Goal: Task Accomplishment & Management: Manage account settings

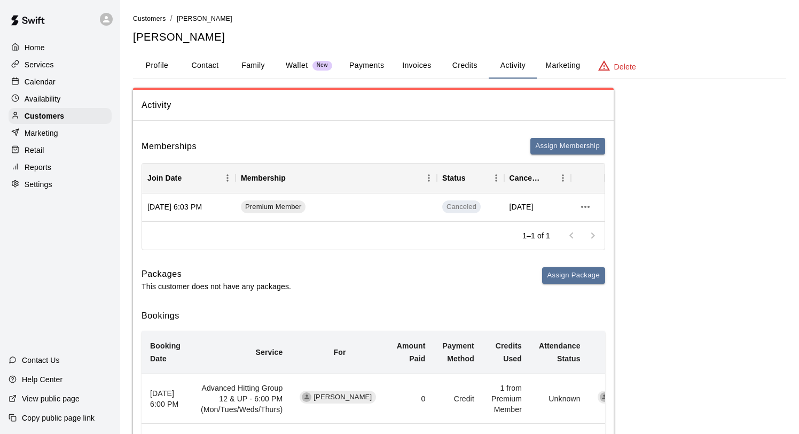
click at [43, 72] on div "Services" at bounding box center [60, 65] width 103 height 16
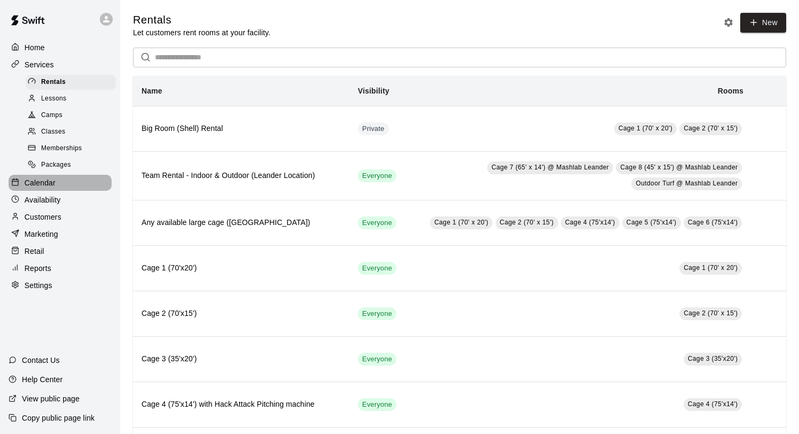
click at [47, 179] on p "Calendar" at bounding box center [40, 182] width 31 height 11
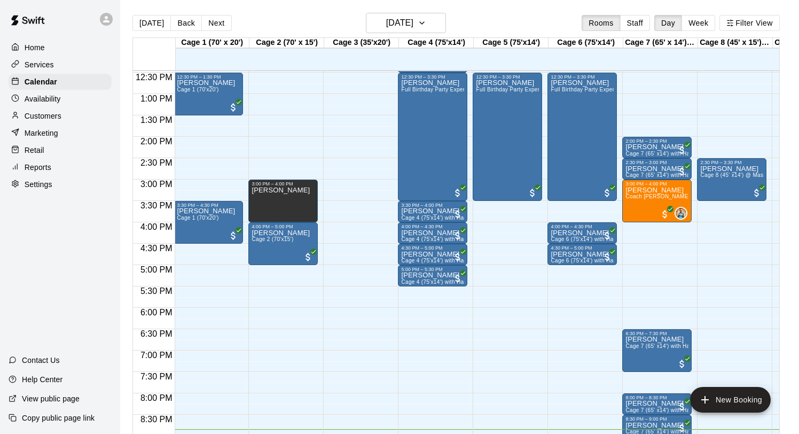
scroll to position [528, 1]
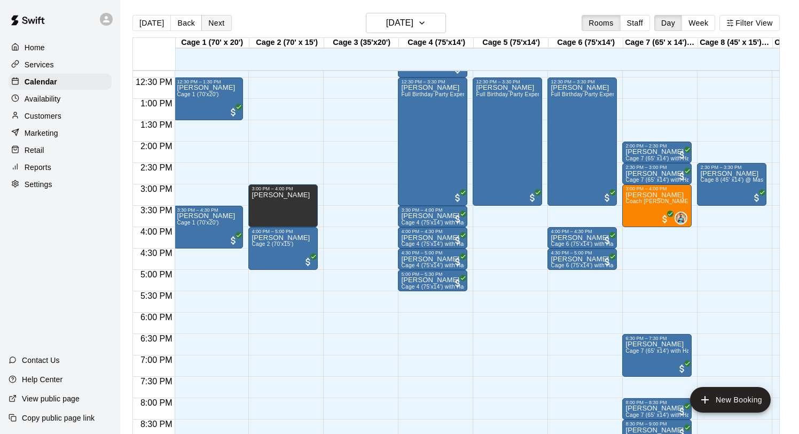
click at [213, 22] on button "Next" at bounding box center [216, 23] width 30 height 16
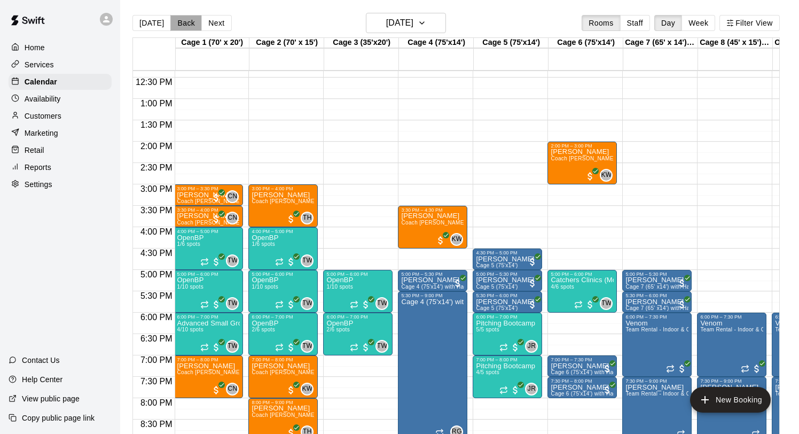
click at [184, 19] on button "Back" at bounding box center [186, 23] width 32 height 16
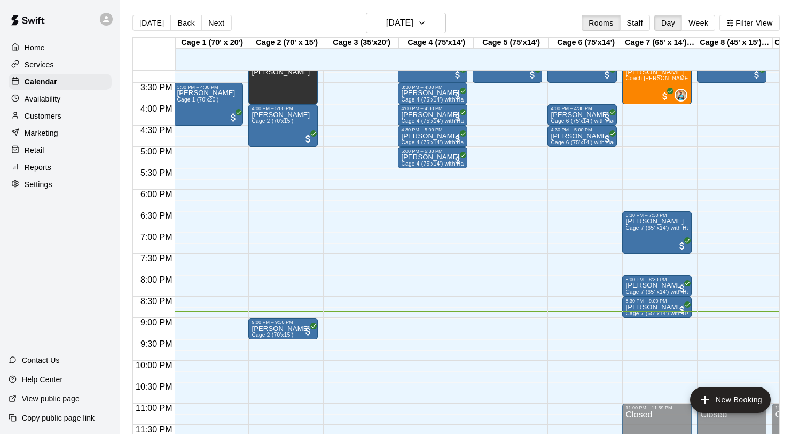
scroll to position [0, 4]
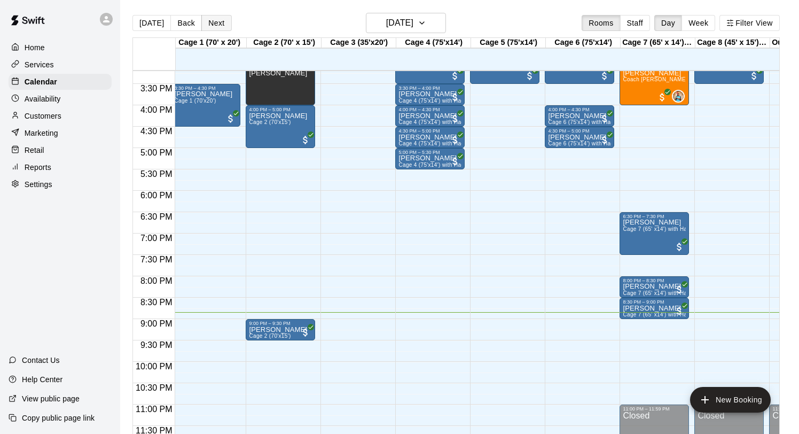
click at [214, 24] on button "Next" at bounding box center [216, 23] width 30 height 16
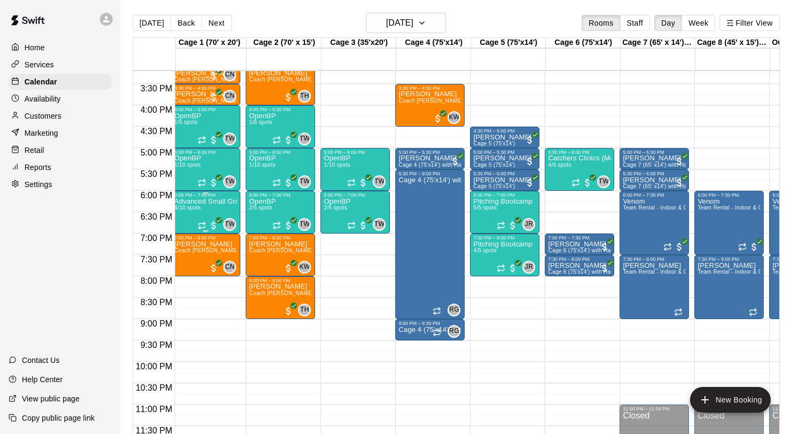
scroll to position [0, 0]
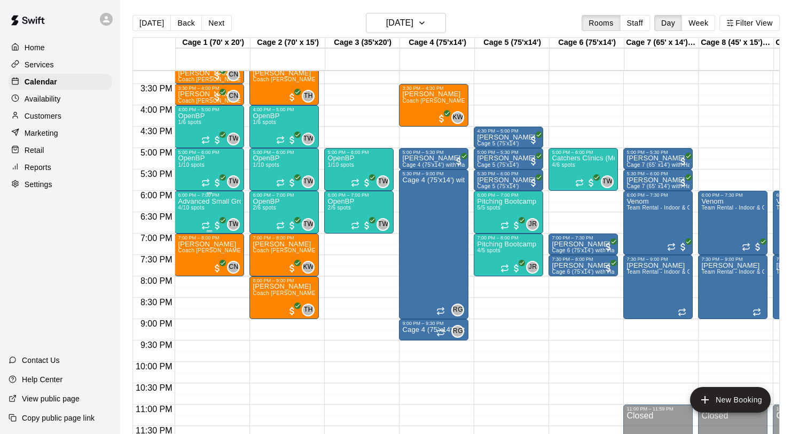
click at [215, 208] on div "Advanced Small Group / Batting Practice 11 & UP 4/10 spots" at bounding box center [209, 415] width 63 height 434
click at [189, 235] on img "edit" at bounding box center [189, 235] width 12 height 12
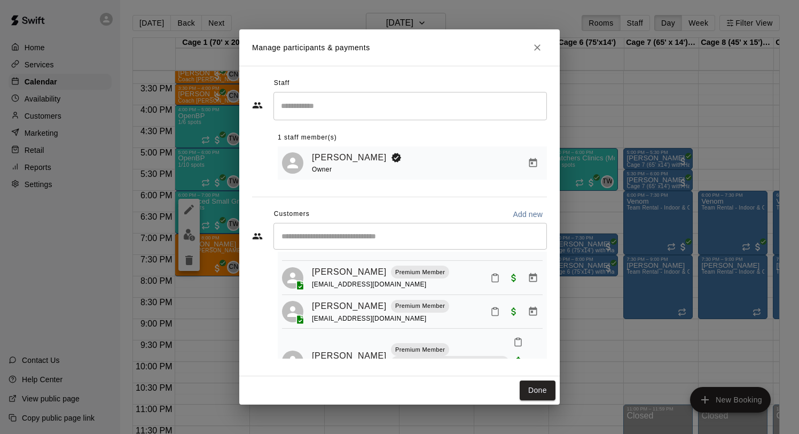
scroll to position [88, 0]
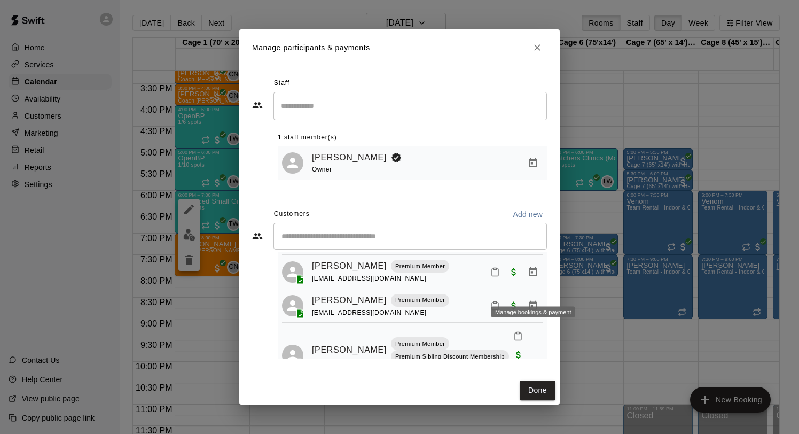
click at [534, 300] on icon "Manage bookings & payment" at bounding box center [533, 305] width 11 height 11
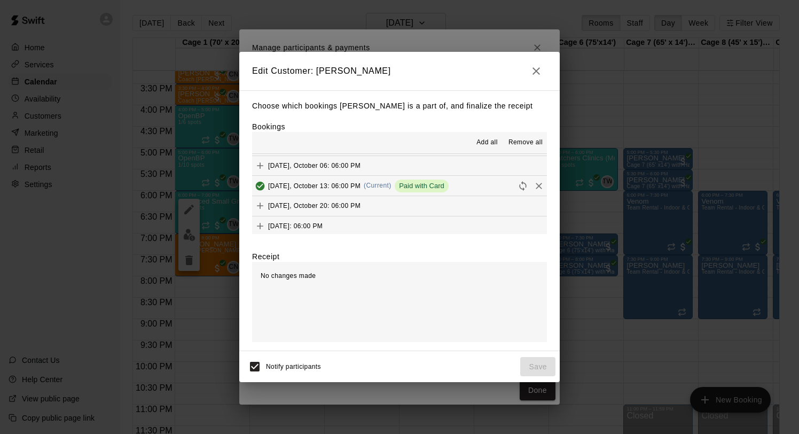
scroll to position [701, 0]
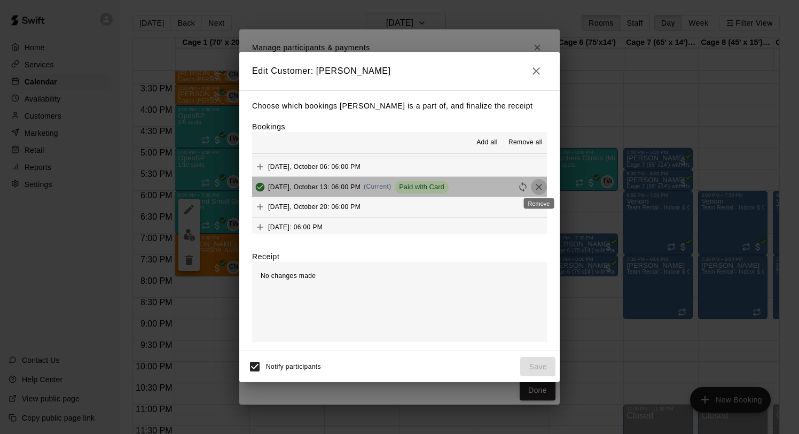
click at [538, 188] on icon "Remove" at bounding box center [539, 187] width 11 height 11
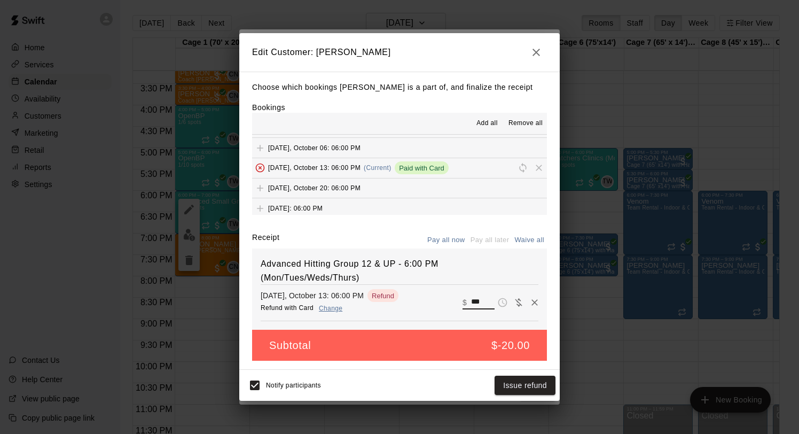
drag, startPoint x: 483, startPoint y: 300, endPoint x: 446, endPoint y: 299, distance: 36.9
click at [446, 300] on div "[DATE], October 13: 06:00 PM Refund with Card Change Refund ​ $ ***" at bounding box center [400, 302] width 278 height 27
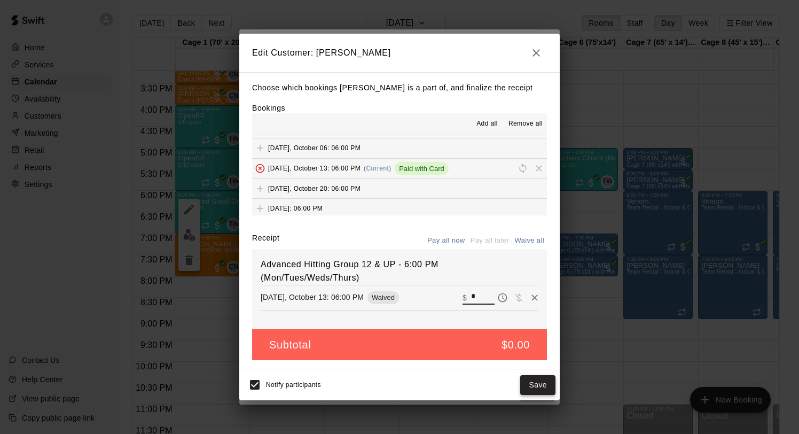
type input "*"
click at [539, 385] on button "Save" at bounding box center [537, 385] width 35 height 20
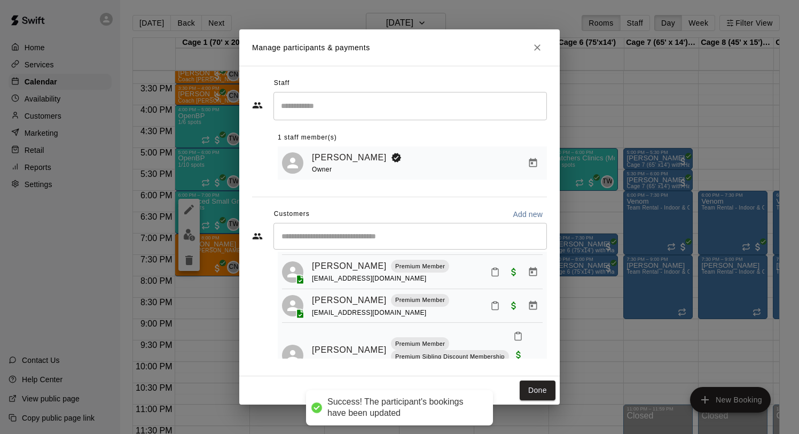
scroll to position [53, 0]
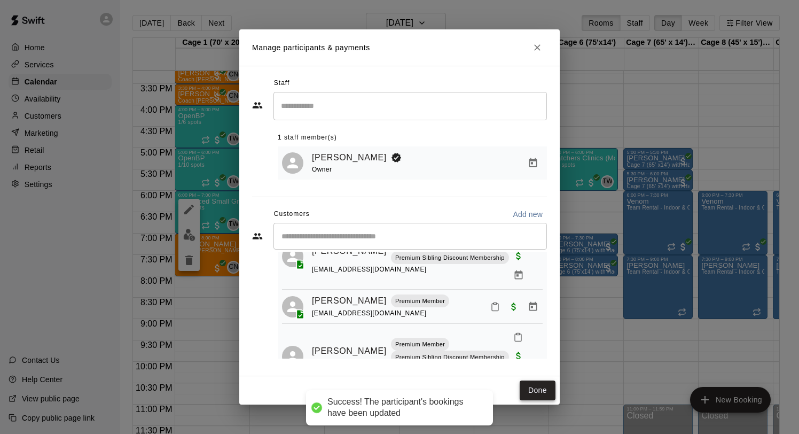
click at [530, 391] on button "Done" at bounding box center [538, 390] width 36 height 20
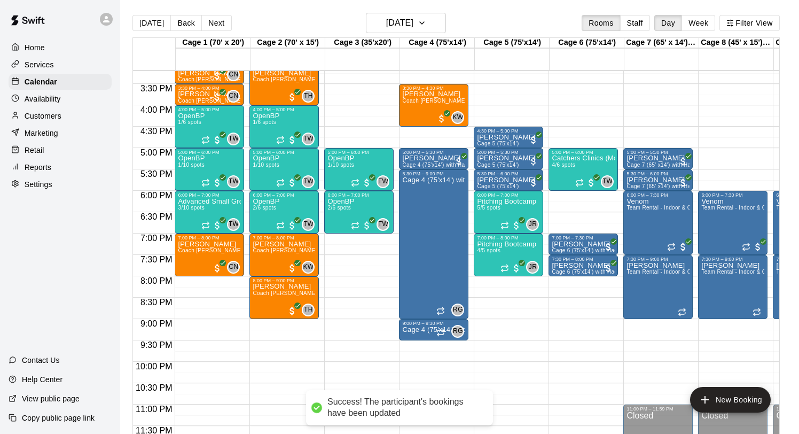
click at [210, 13] on div "[DATE] Back [DATE][DATE] Rooms Staff Day Week Filter View" at bounding box center [455, 25] width 647 height 25
click at [210, 24] on button "Next" at bounding box center [216, 23] width 30 height 16
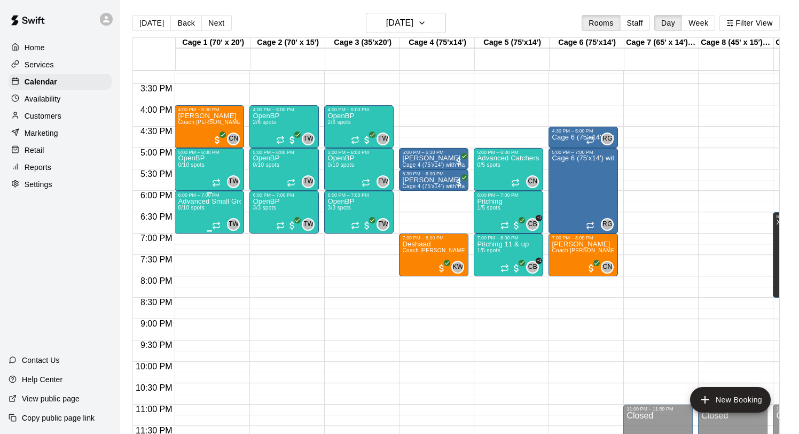
click at [207, 201] on p "Advanced Small Group / Batting Practice 11 & UP" at bounding box center [209, 201] width 63 height 0
click at [190, 238] on img "edit" at bounding box center [189, 238] width 12 height 12
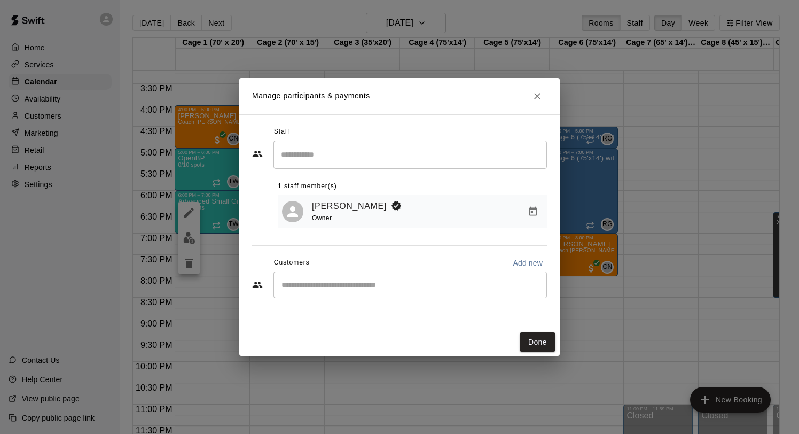
click at [314, 285] on input "Start typing to search customers..." at bounding box center [410, 284] width 264 height 11
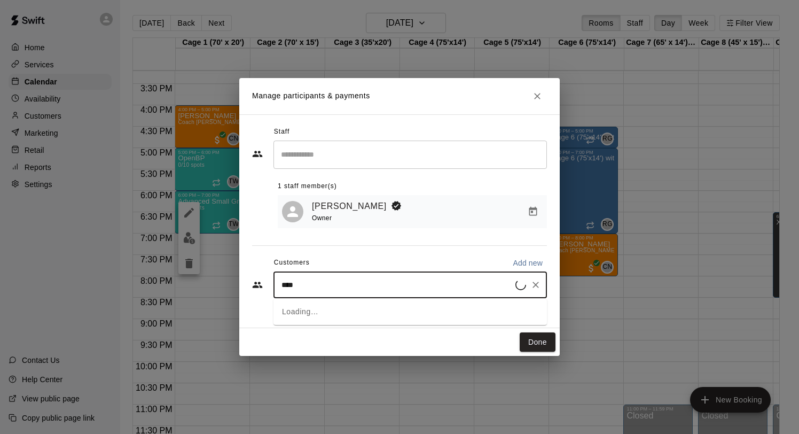
type input "*****"
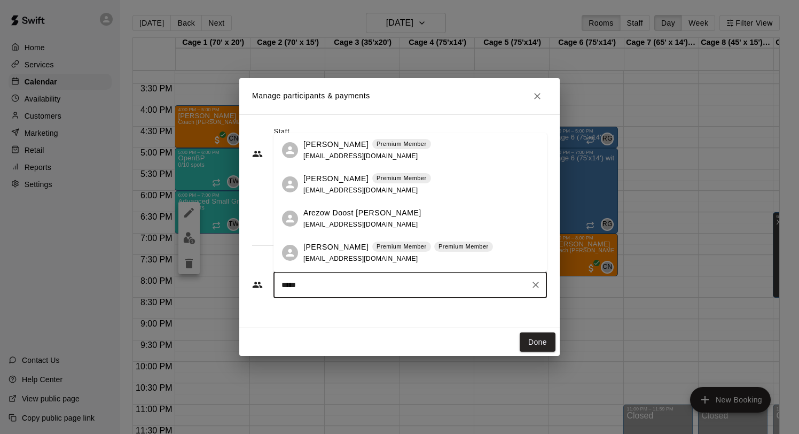
click at [325, 181] on p "[PERSON_NAME]" at bounding box center [335, 178] width 65 height 11
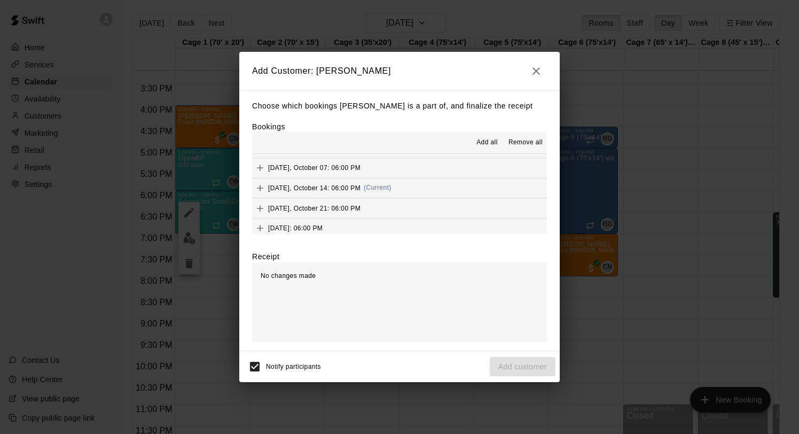
scroll to position [735, 0]
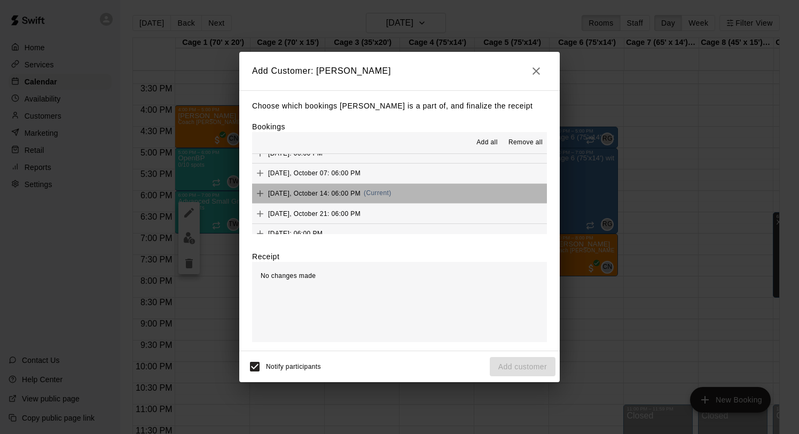
click at [346, 191] on span "[DATE], October 14: 06:00 PM" at bounding box center [314, 192] width 92 height 7
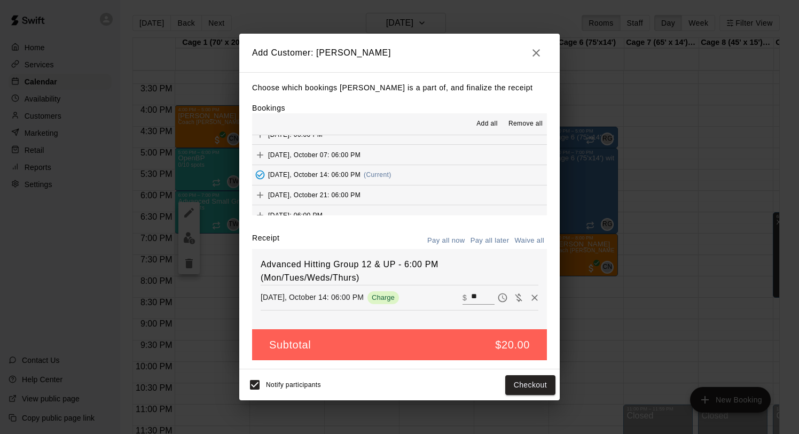
click at [525, 239] on button "Waive all" at bounding box center [529, 240] width 35 height 17
type input "*"
click at [516, 386] on button "Add customer" at bounding box center [523, 385] width 66 height 20
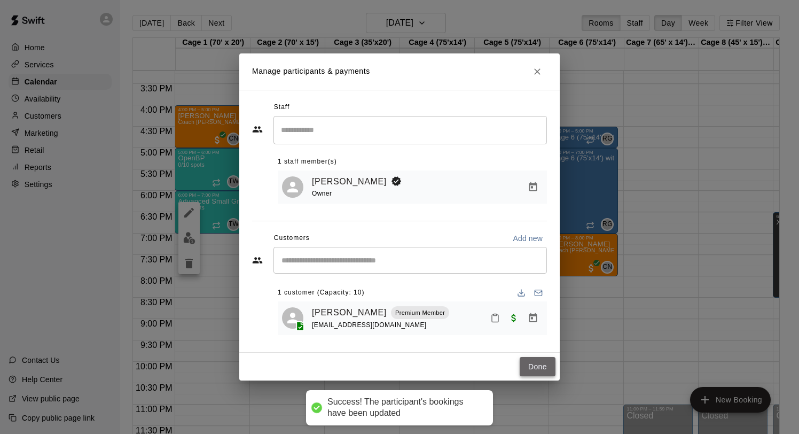
click at [529, 371] on button "Done" at bounding box center [538, 367] width 36 height 20
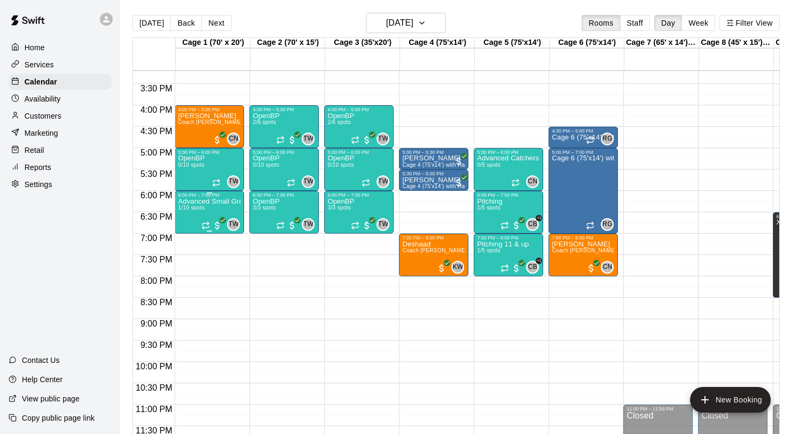
click at [212, 201] on p "Advanced Small Group / Batting Practice 11 & UP" at bounding box center [209, 201] width 63 height 0
click at [188, 215] on icon "edit" at bounding box center [189, 212] width 13 height 13
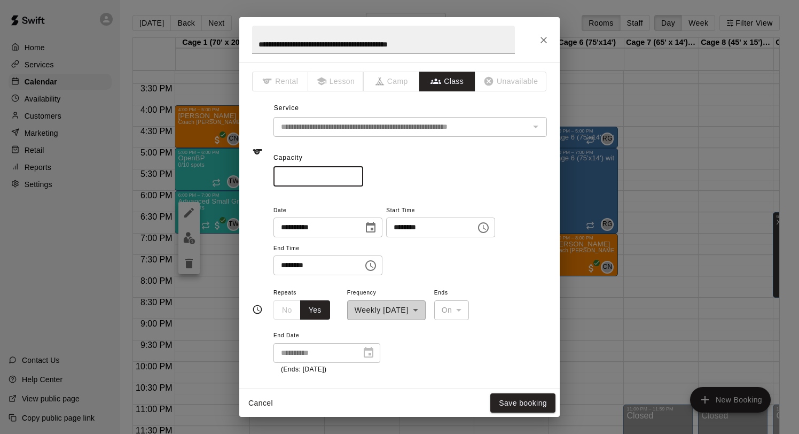
drag, startPoint x: 296, startPoint y: 178, endPoint x: 271, endPoint y: 176, distance: 25.7
click at [271, 176] on div "**********" at bounding box center [399, 151] width 295 height 69
type input "*"
click at [515, 399] on button "Save booking" at bounding box center [522, 403] width 65 height 20
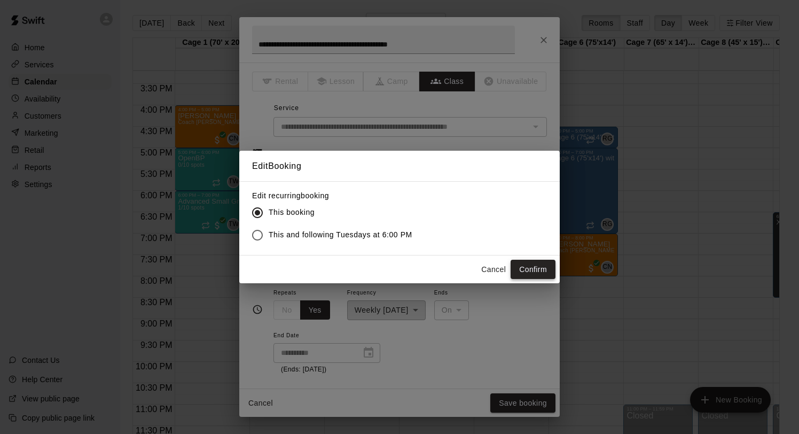
click at [536, 264] on button "Confirm" at bounding box center [533, 270] width 45 height 20
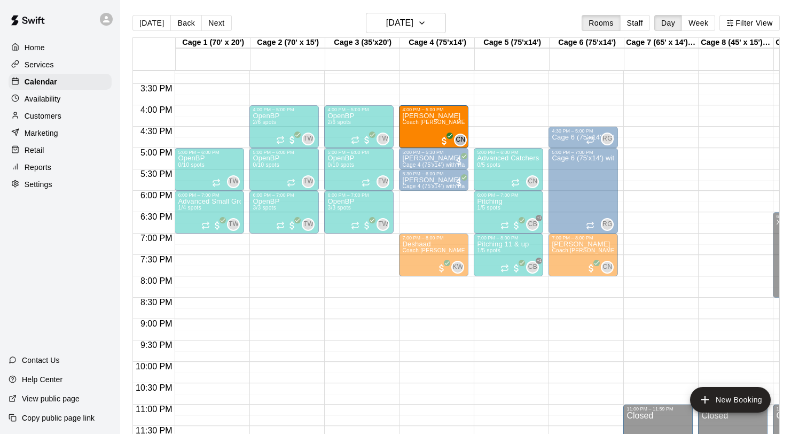
drag, startPoint x: 203, startPoint y: 119, endPoint x: 428, endPoint y: 128, distance: 225.6
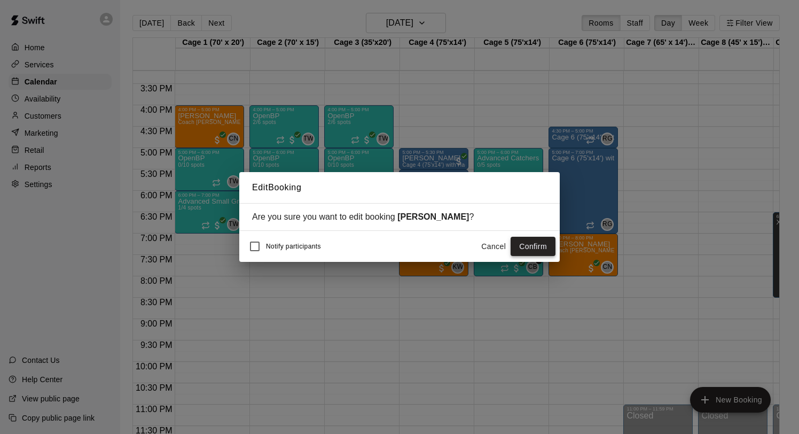
click at [541, 244] on button "Confirm" at bounding box center [533, 247] width 45 height 20
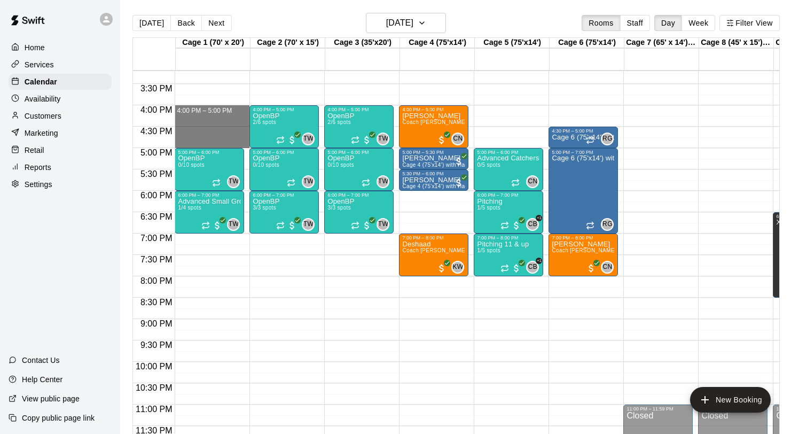
drag, startPoint x: 210, startPoint y: 109, endPoint x: 209, endPoint y: 147, distance: 37.9
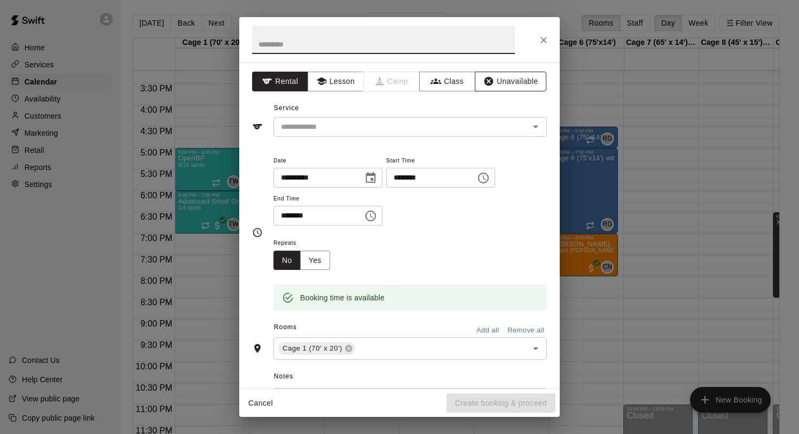
click at [507, 77] on button "Unavailable" at bounding box center [511, 82] width 72 height 20
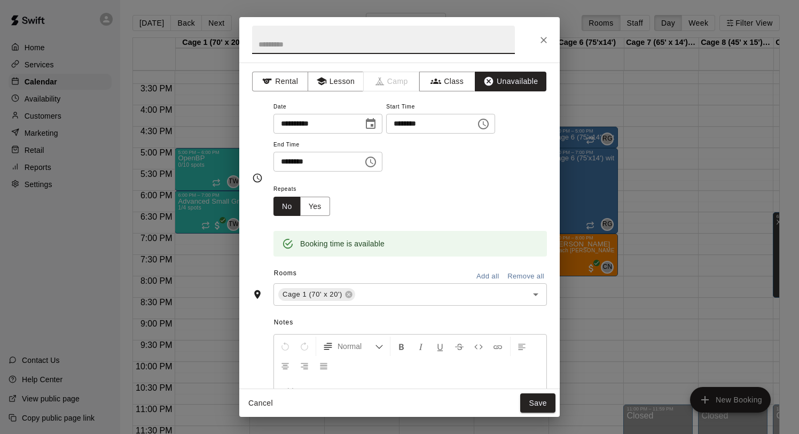
click at [313, 38] on input "text" at bounding box center [383, 40] width 263 height 28
type input "****"
click at [537, 396] on button "Save" at bounding box center [537, 403] width 35 height 20
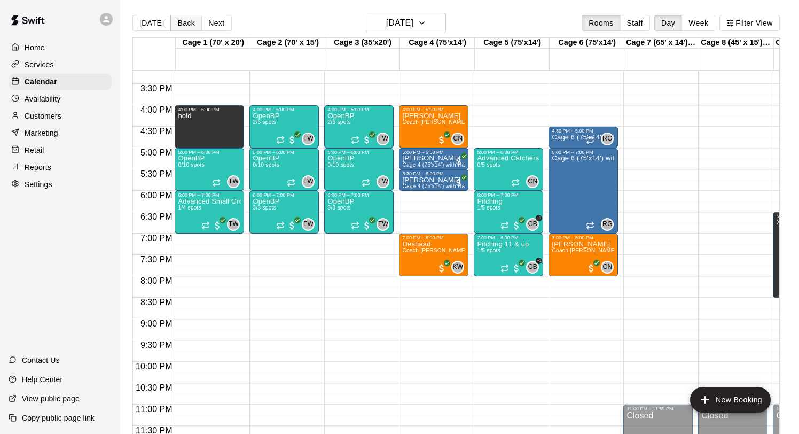
click at [183, 24] on button "Back" at bounding box center [186, 23] width 32 height 16
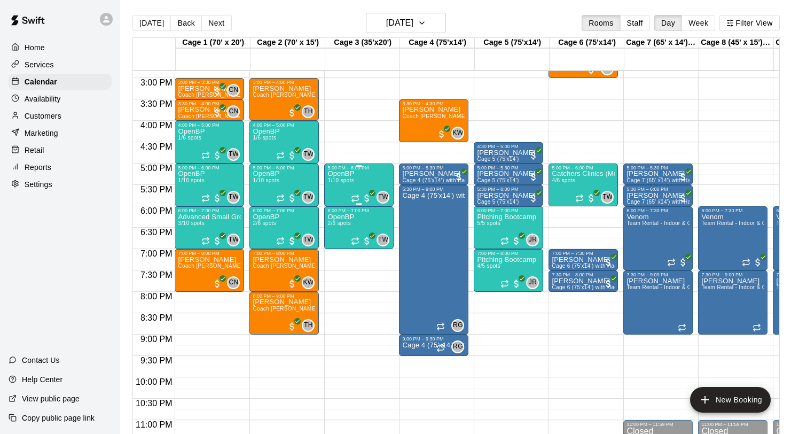
scroll to position [634, 0]
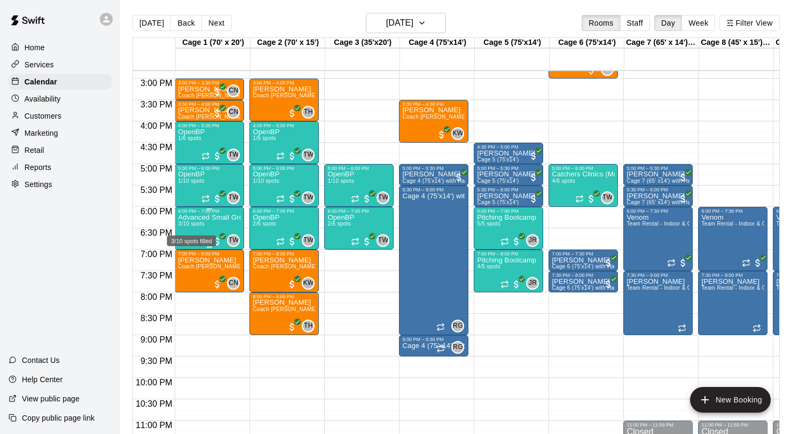
click at [200, 225] on span "3/10 spots" at bounding box center [191, 224] width 26 height 6
click at [191, 231] on icon "edit" at bounding box center [189, 233] width 10 height 10
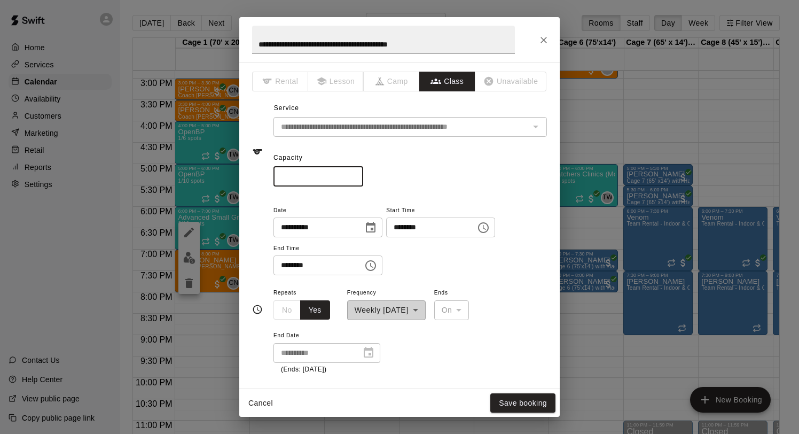
drag, startPoint x: 308, startPoint y: 174, endPoint x: 255, endPoint y: 174, distance: 52.9
click at [254, 174] on div "**********" at bounding box center [399, 151] width 295 height 69
type input "*"
click at [514, 400] on button "Save booking" at bounding box center [522, 403] width 65 height 20
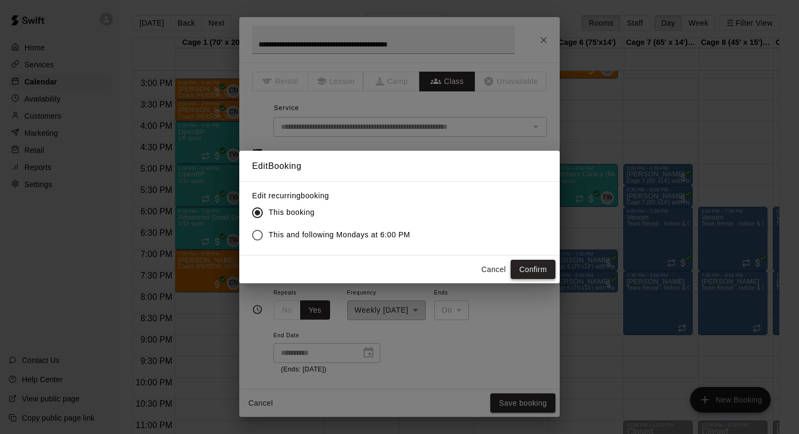
click at [529, 268] on button "Confirm" at bounding box center [533, 270] width 45 height 20
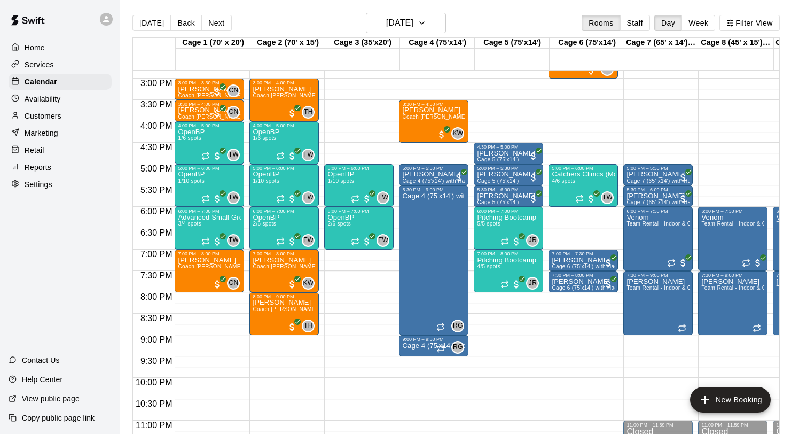
click at [263, 184] on span "1/10 spots" at bounding box center [266, 181] width 26 height 6
click at [263, 184] on icon "edit" at bounding box center [263, 189] width 13 height 13
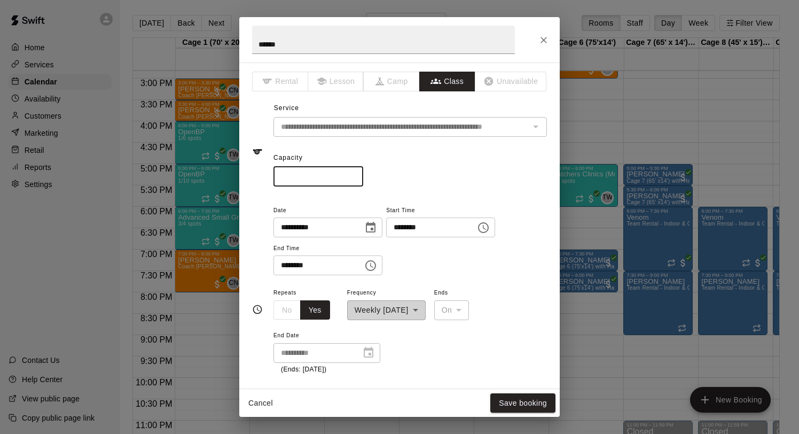
drag, startPoint x: 302, startPoint y: 176, endPoint x: 278, endPoint y: 175, distance: 23.5
click at [278, 176] on input "**" at bounding box center [319, 177] width 90 height 20
click at [355, 179] on input "*" at bounding box center [319, 177] width 90 height 20
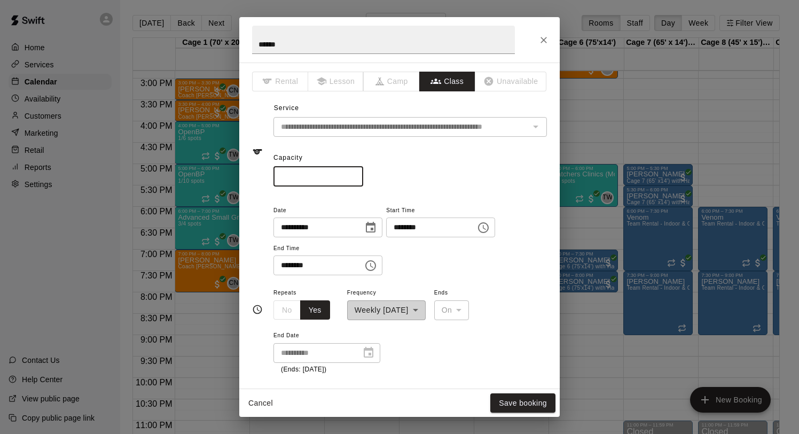
click at [355, 179] on input "*" at bounding box center [319, 177] width 90 height 20
type input "*"
click at [355, 179] on input "*" at bounding box center [319, 177] width 90 height 20
click at [525, 401] on button "Save booking" at bounding box center [522, 403] width 65 height 20
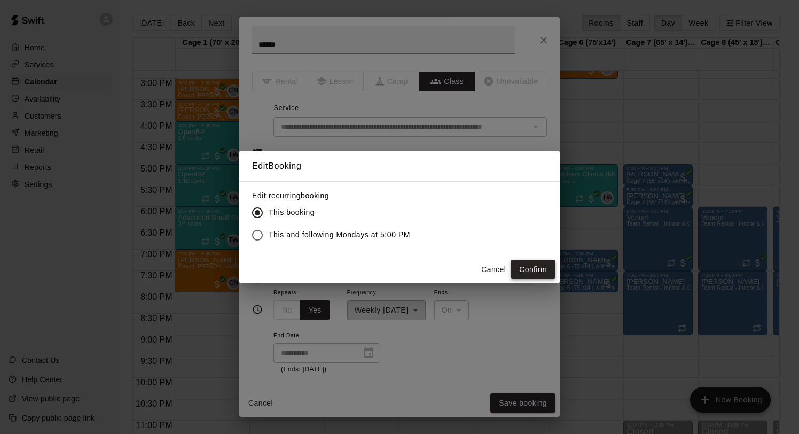
click at [525, 267] on button "Confirm" at bounding box center [533, 270] width 45 height 20
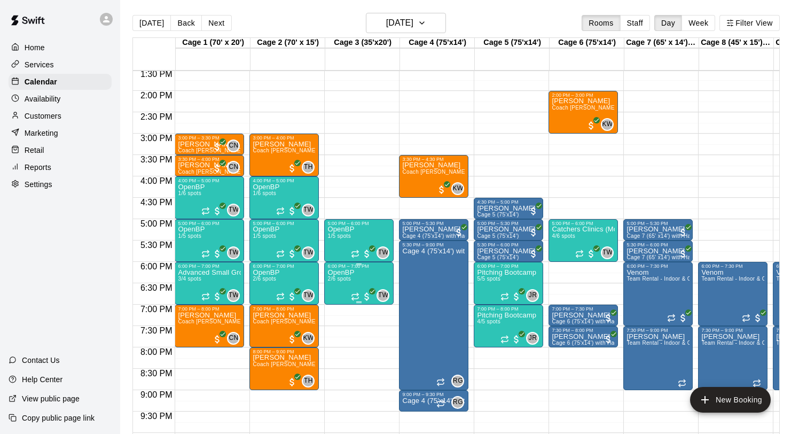
scroll to position [567, 0]
